Goal: Task Accomplishment & Management: Manage account settings

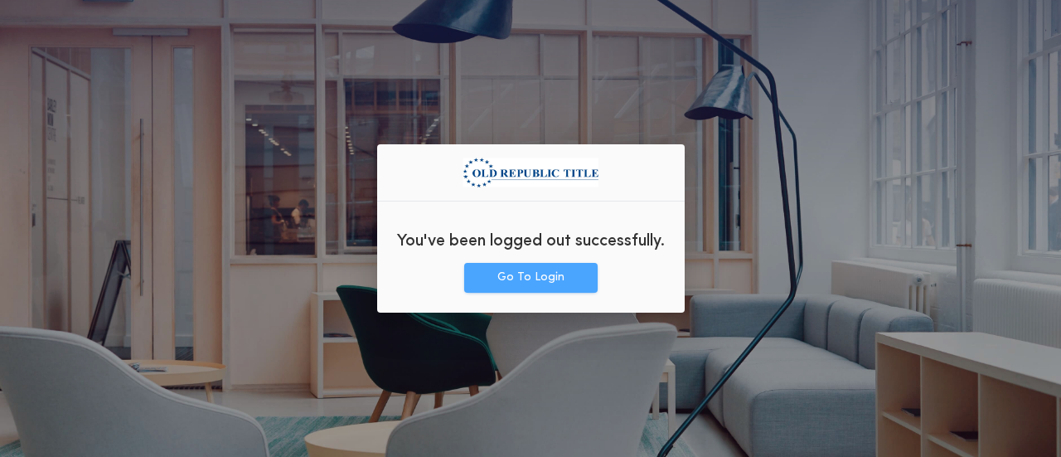
click at [540, 283] on button "Go To Login" at bounding box center [530, 278] width 133 height 30
click at [556, 282] on button "Go To Login" at bounding box center [530, 278] width 133 height 30
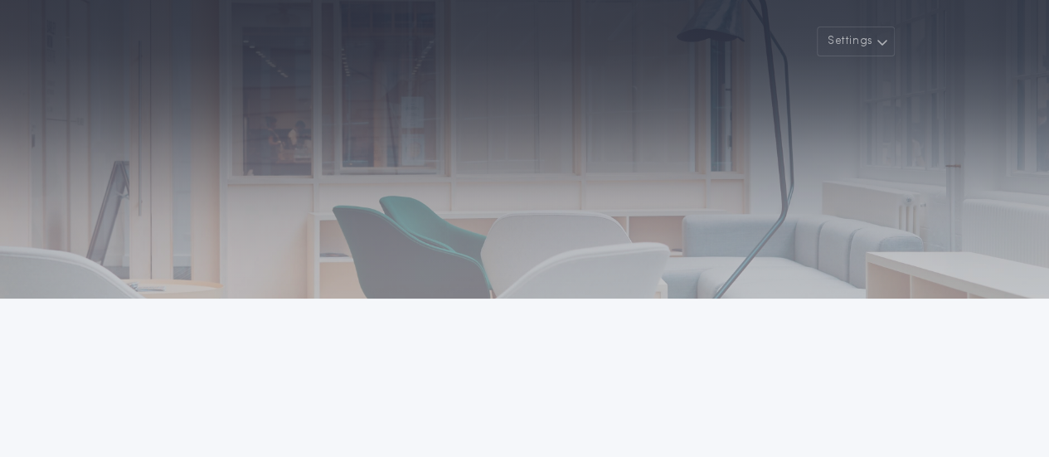
click at [517, 142] on div at bounding box center [524, 149] width 1049 height 298
click at [872, 41] on button "Settings" at bounding box center [856, 42] width 78 height 30
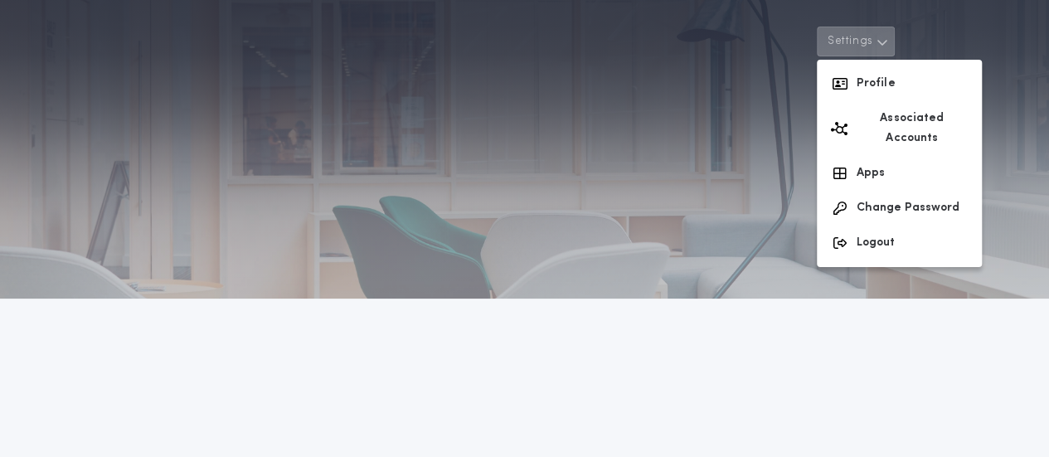
click at [656, 138] on div at bounding box center [524, 149] width 1049 height 298
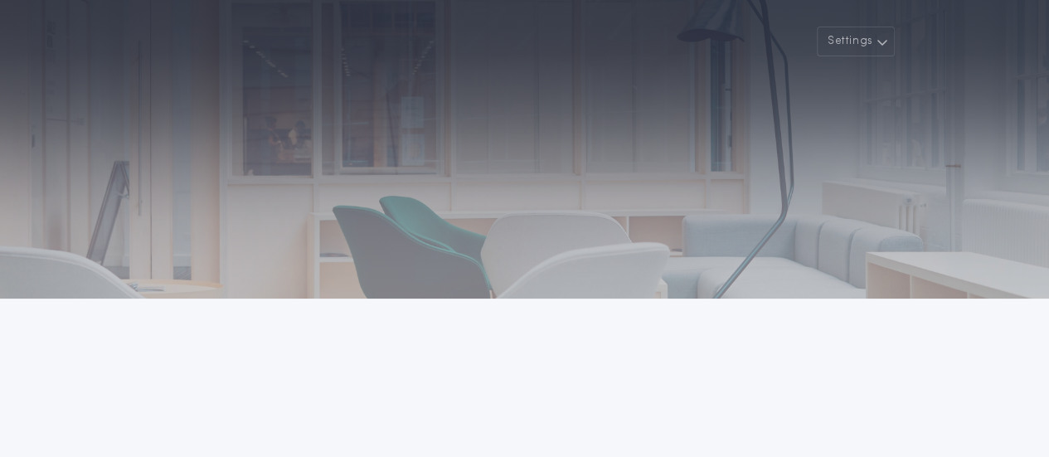
click at [656, 138] on div at bounding box center [524, 149] width 1049 height 298
click at [882, 40] on icon "button" at bounding box center [882, 42] width 12 height 20
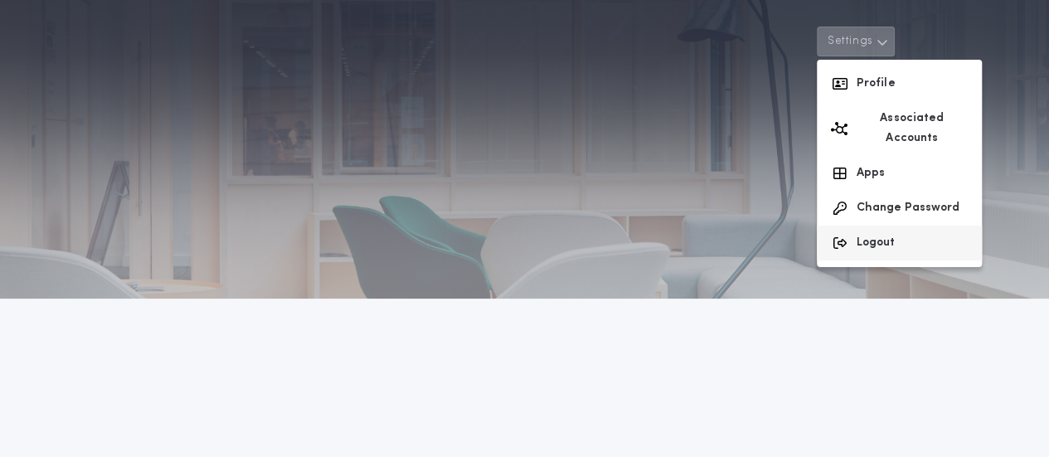
click at [903, 226] on button "Logout" at bounding box center [899, 243] width 165 height 35
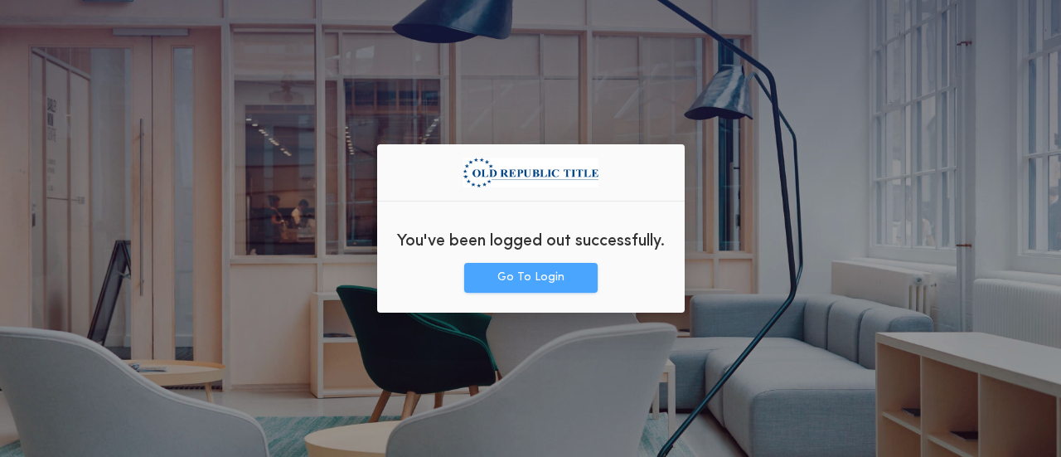
click at [532, 282] on button "Go To Login" at bounding box center [530, 278] width 133 height 30
click at [557, 282] on button "Go To Login" at bounding box center [530, 278] width 133 height 30
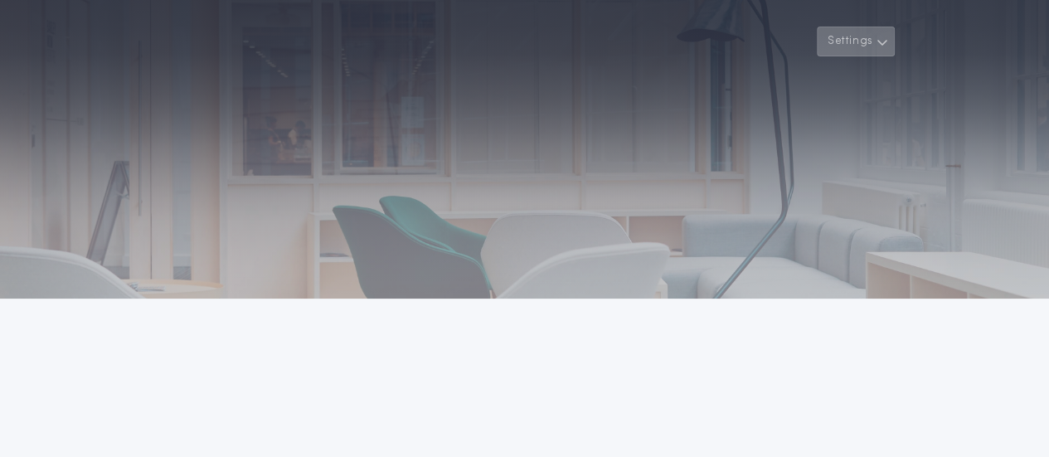
click at [875, 40] on button "Settings" at bounding box center [856, 42] width 78 height 30
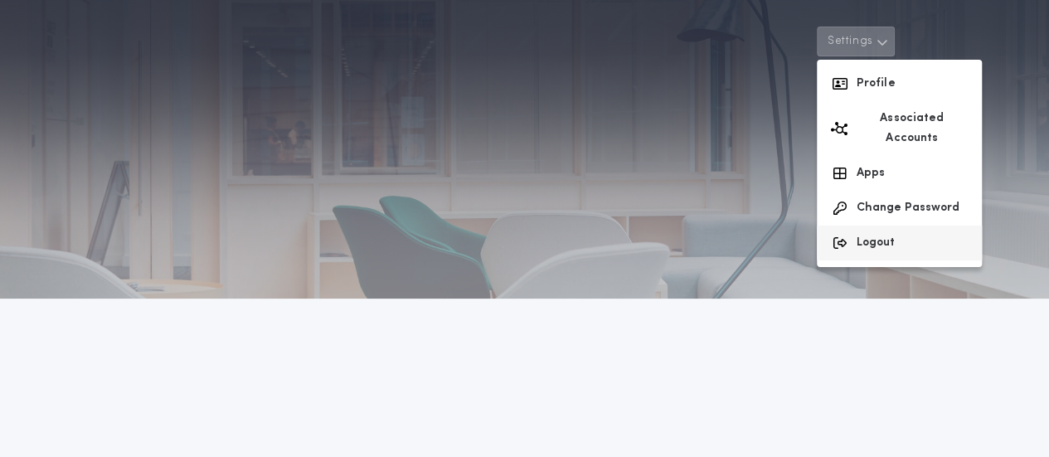
click at [866, 226] on button "Logout" at bounding box center [899, 243] width 165 height 35
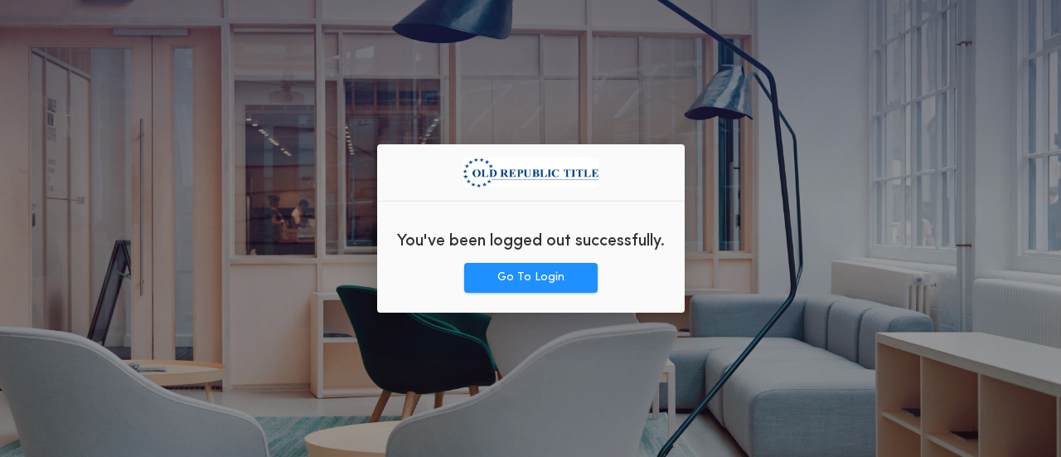
click at [793, 221] on div "You've been logged out successfully. Go To Login" at bounding box center [530, 228] width 1061 height 457
click at [560, 283] on button "Go To Login" at bounding box center [530, 278] width 133 height 30
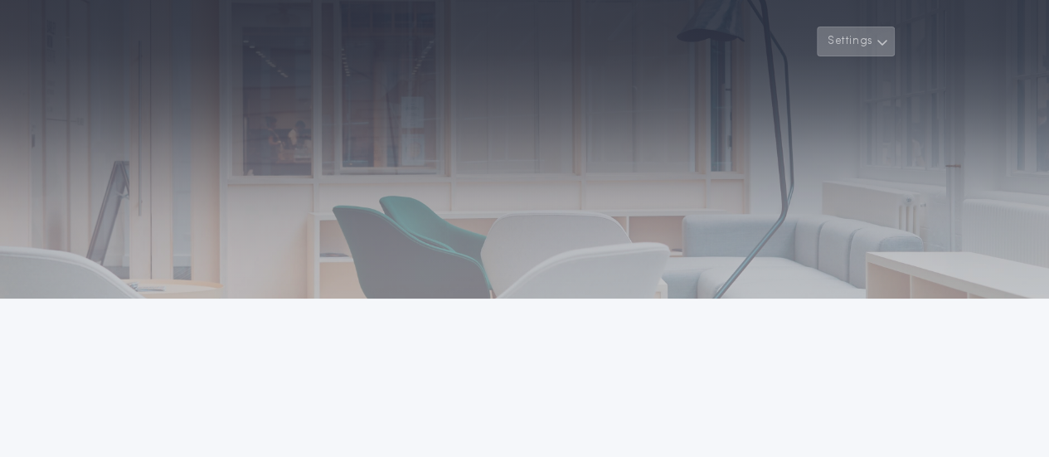
click at [884, 45] on icon "button" at bounding box center [882, 42] width 12 height 20
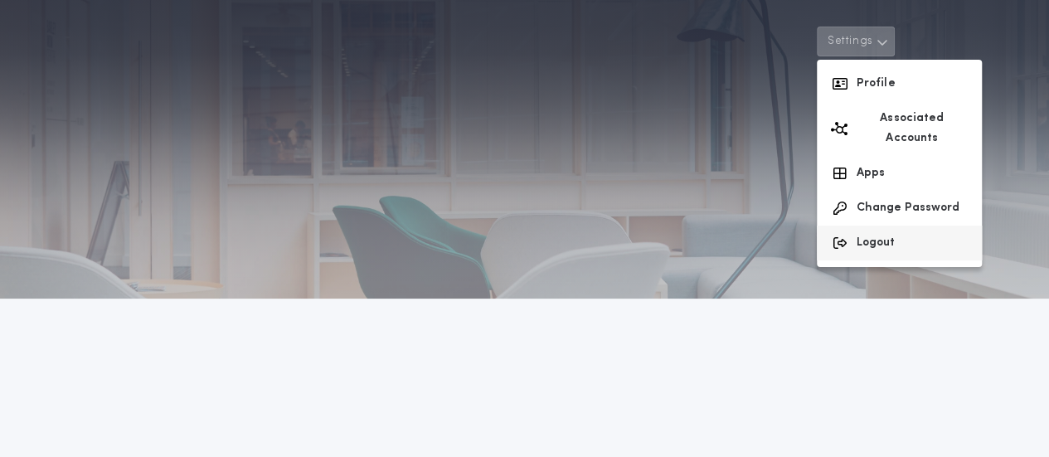
click at [889, 226] on button "Logout" at bounding box center [899, 243] width 165 height 35
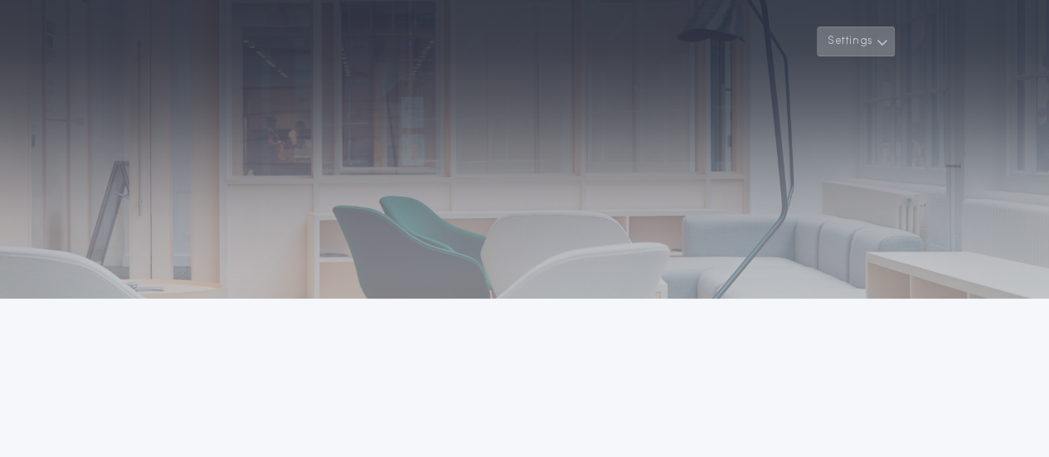
click at [867, 48] on button "Settings" at bounding box center [856, 42] width 78 height 30
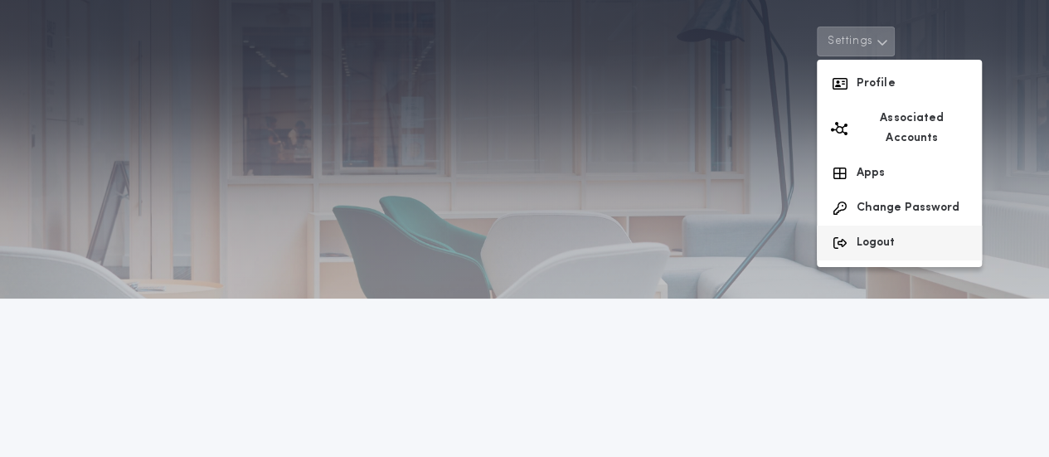
click at [867, 226] on button "Logout" at bounding box center [899, 243] width 165 height 35
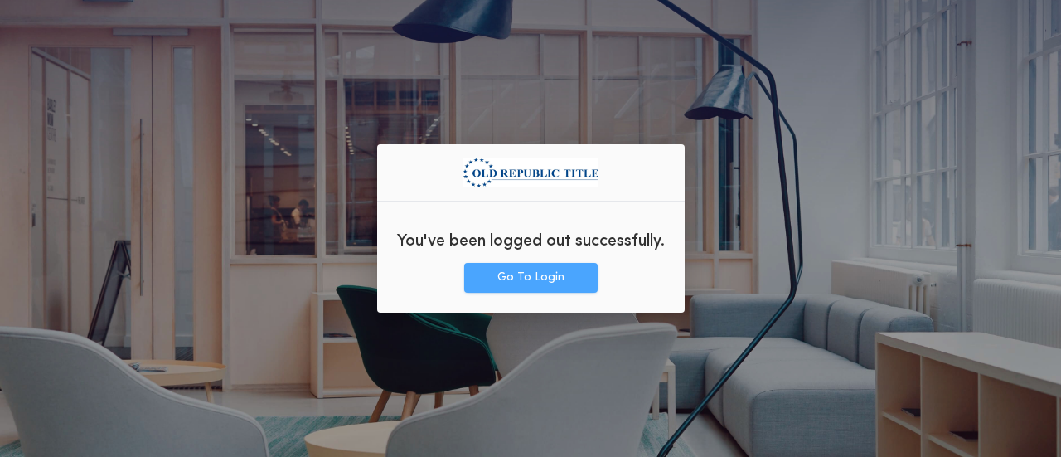
click at [556, 278] on button "Go To Login" at bounding box center [530, 278] width 133 height 30
